Goal: Information Seeking & Learning: Find specific fact

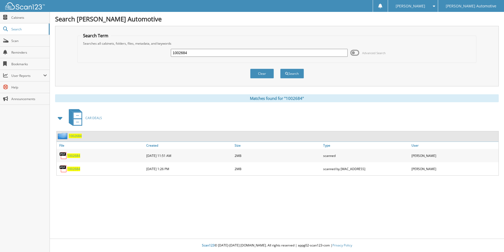
click at [189, 54] on input "1002684" at bounding box center [259, 53] width 177 height 8
type input "25671"
click at [280, 69] on button "Search" at bounding box center [292, 74] width 24 height 10
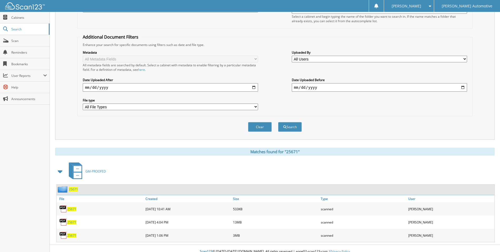
scroll to position [86, 0]
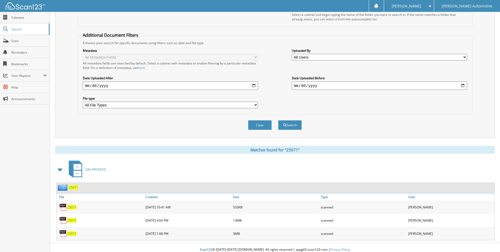
click at [70, 232] on span "25671" at bounding box center [71, 233] width 9 height 4
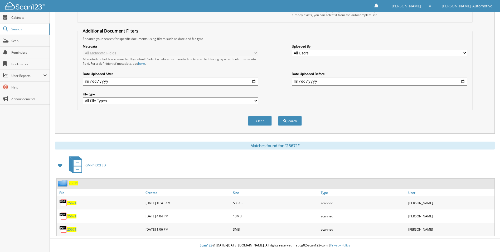
click at [73, 230] on span "25671" at bounding box center [71, 229] width 9 height 4
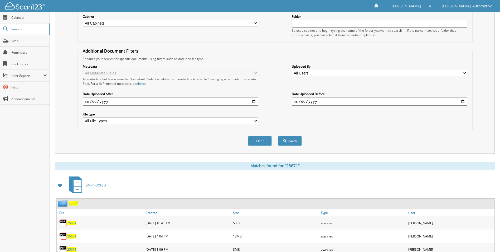
scroll to position [11, 0]
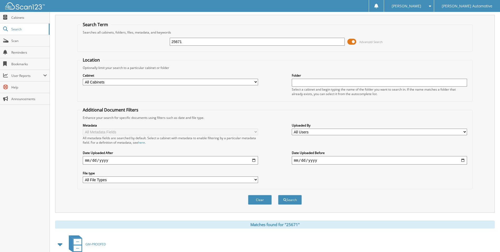
click at [196, 45] on input "25671" at bounding box center [257, 42] width 175 height 8
type input "2"
type input "25671"
click at [278, 195] on button "Search" at bounding box center [290, 200] width 24 height 10
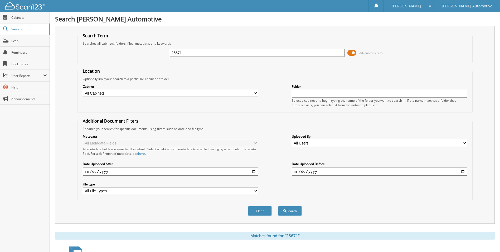
click at [349, 53] on span at bounding box center [352, 53] width 9 height 8
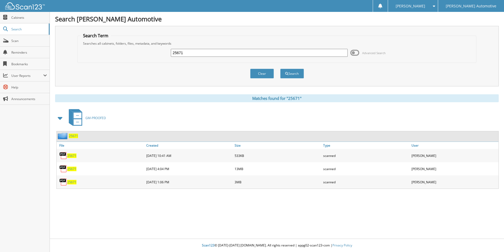
click at [75, 157] on span "25671" at bounding box center [71, 155] width 9 height 4
